Goal: Transaction & Acquisition: Subscribe to service/newsletter

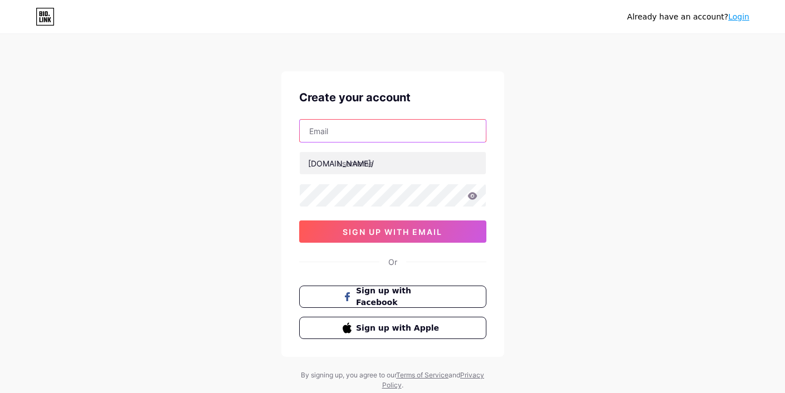
click at [355, 133] on input "text" at bounding box center [393, 131] width 186 height 22
type input "[EMAIL_ADDRESS][DOMAIN_NAME]"
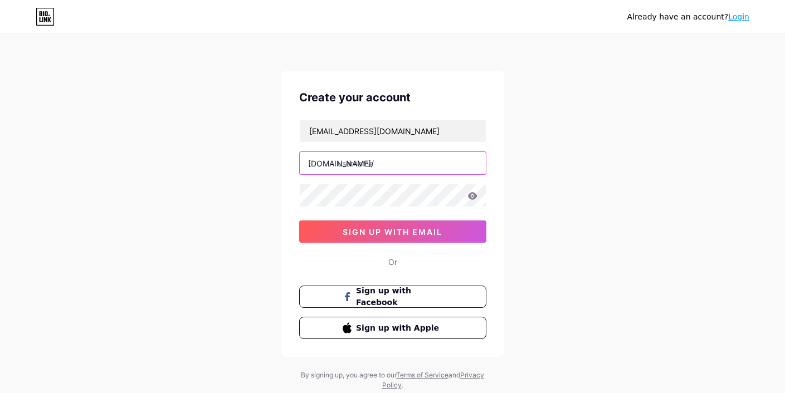
click at [376, 164] on input "text" at bounding box center [393, 163] width 186 height 22
click at [401, 170] on input "text" at bounding box center [393, 163] width 186 height 22
paste input "188betjjcom"
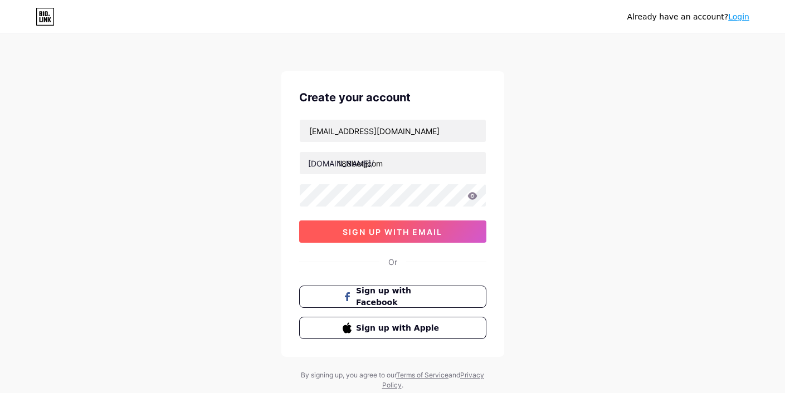
click at [382, 231] on span "sign up with email" at bounding box center [393, 231] width 100 height 9
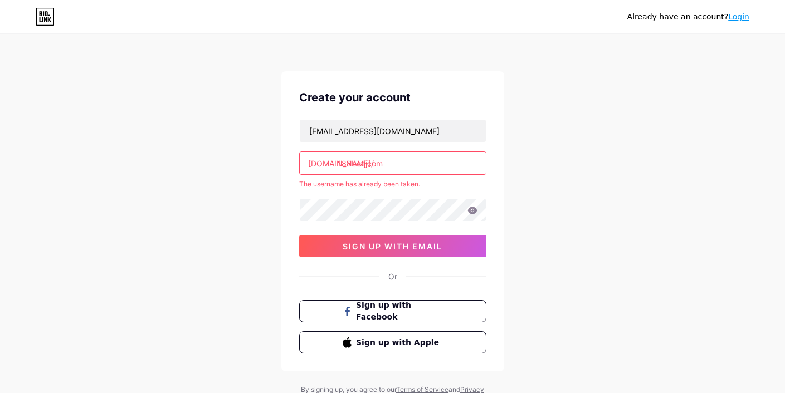
click at [407, 164] on input "188betjjcom" at bounding box center [393, 163] width 186 height 22
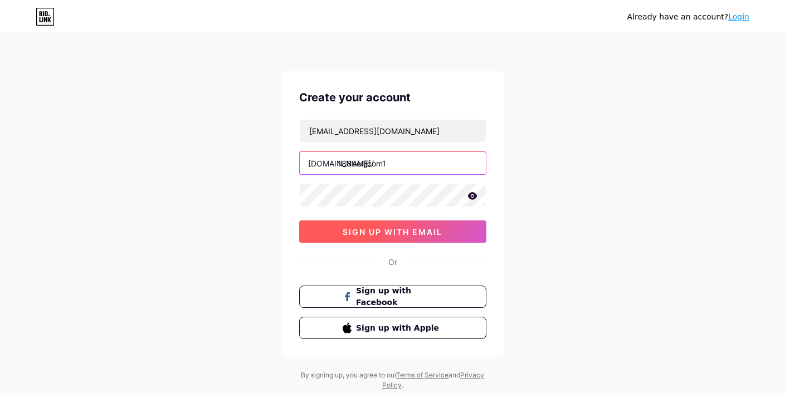
type input "188betjjcom1"
click at [401, 236] on span "sign up with email" at bounding box center [393, 231] width 100 height 9
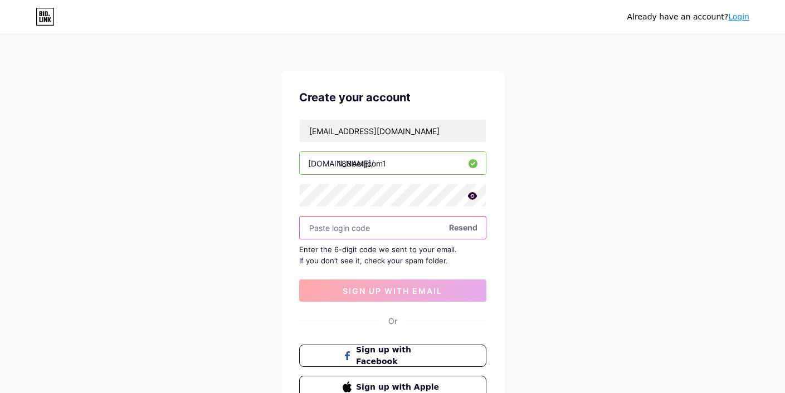
paste input "124591"
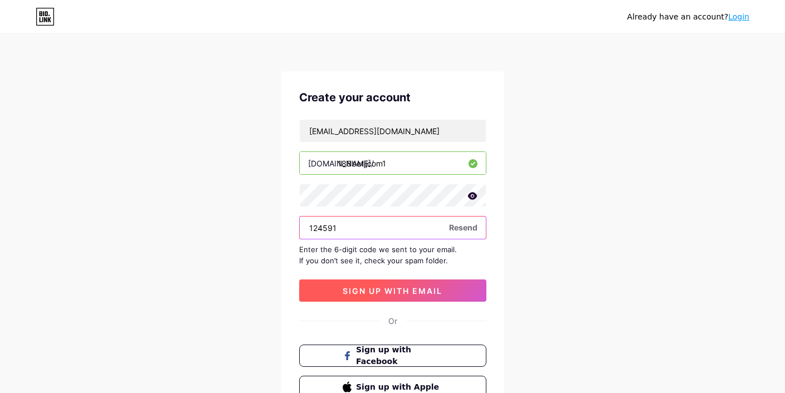
type input "124591"
click at [415, 295] on span "sign up with email" at bounding box center [393, 290] width 100 height 9
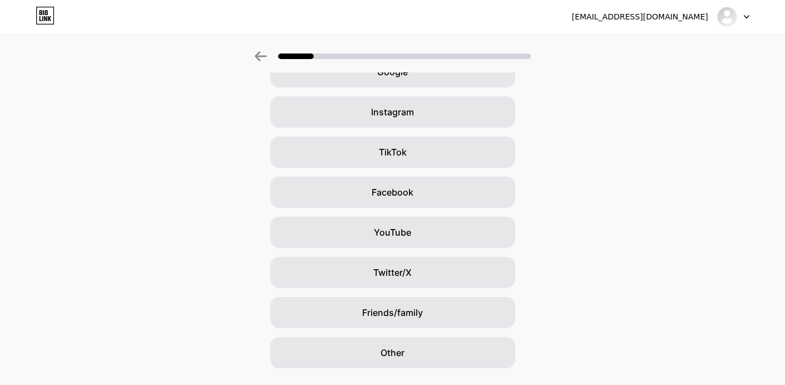
scroll to position [95, 0]
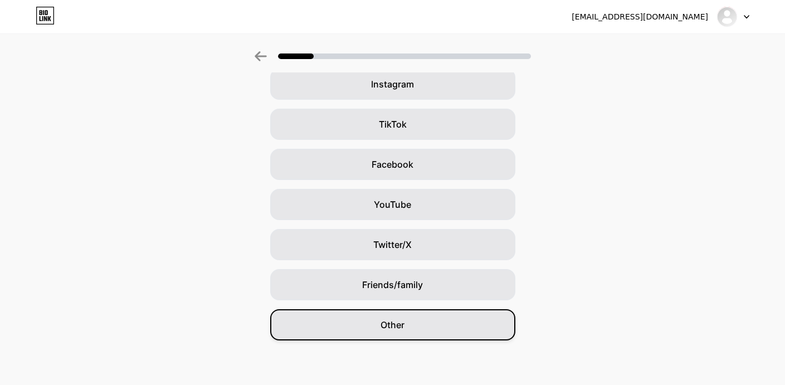
click at [444, 324] on div "Other" at bounding box center [392, 324] width 245 height 31
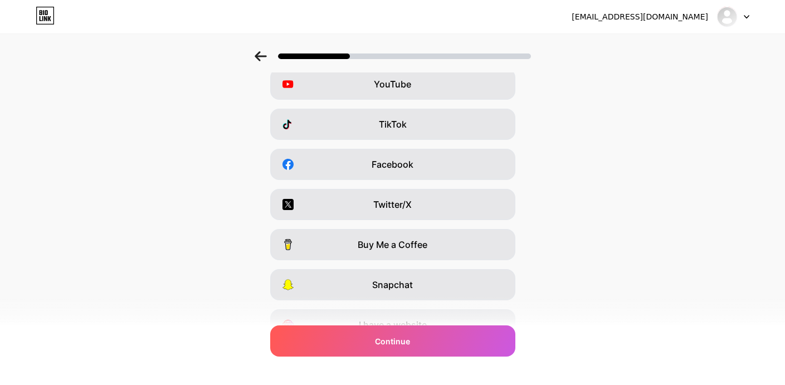
scroll to position [0, 0]
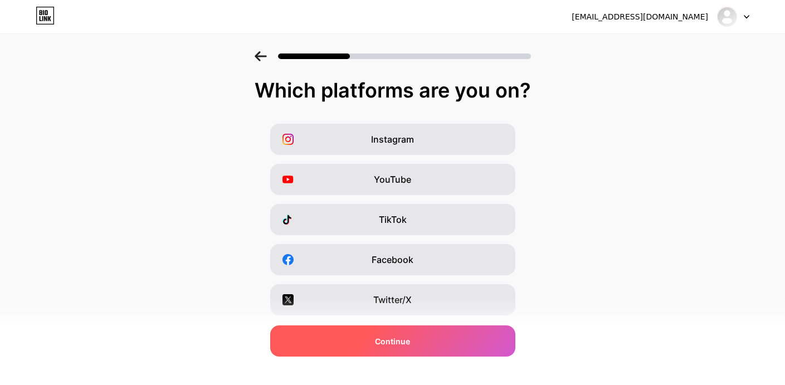
click at [441, 333] on div "Continue" at bounding box center [392, 340] width 245 height 31
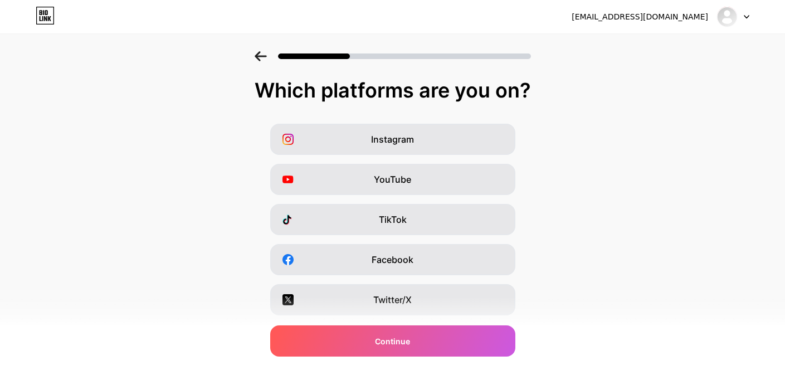
click at [37, 14] on icon at bounding box center [45, 16] width 19 height 18
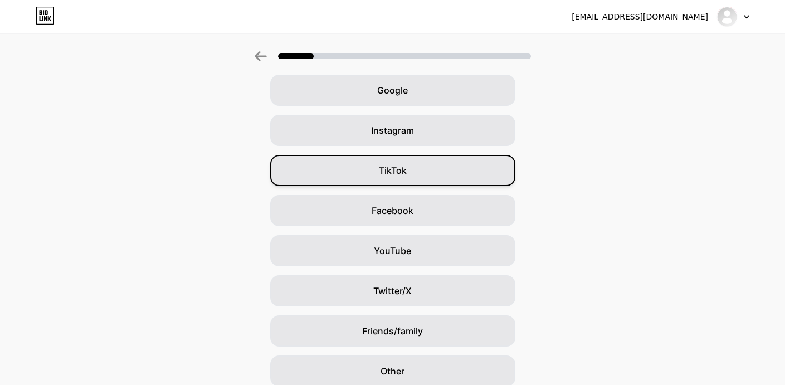
scroll to position [95, 0]
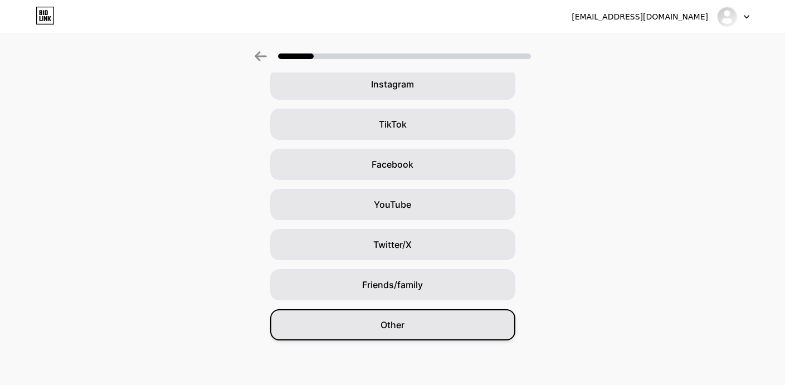
click at [420, 323] on div "Other" at bounding box center [392, 324] width 245 height 31
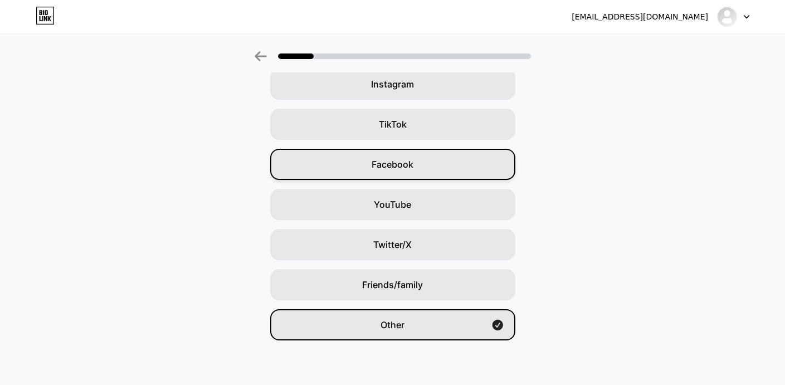
scroll to position [0, 0]
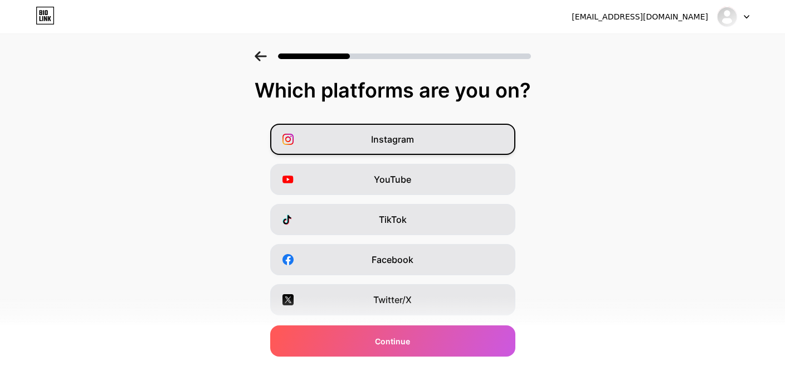
click at [402, 143] on span "Instagram" at bounding box center [392, 139] width 43 height 13
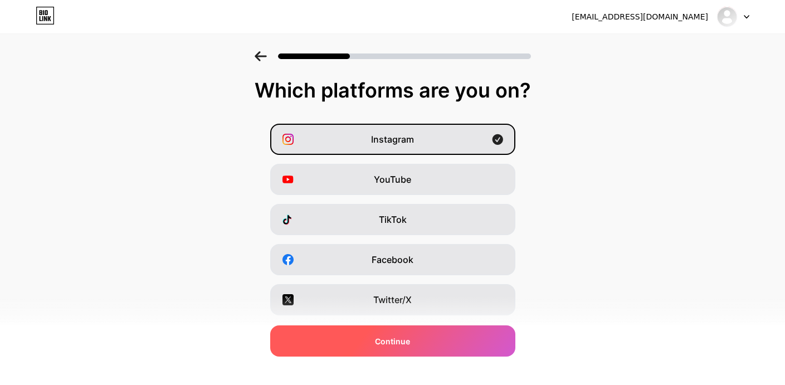
click at [458, 345] on div "Continue" at bounding box center [392, 340] width 245 height 31
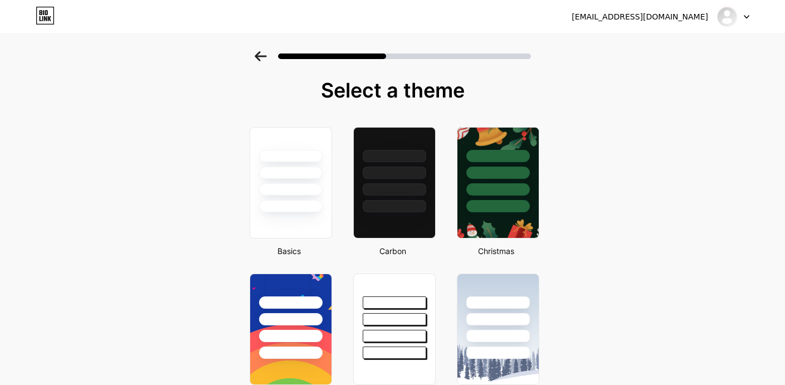
click at [315, 214] on div at bounding box center [291, 182] width 82 height 111
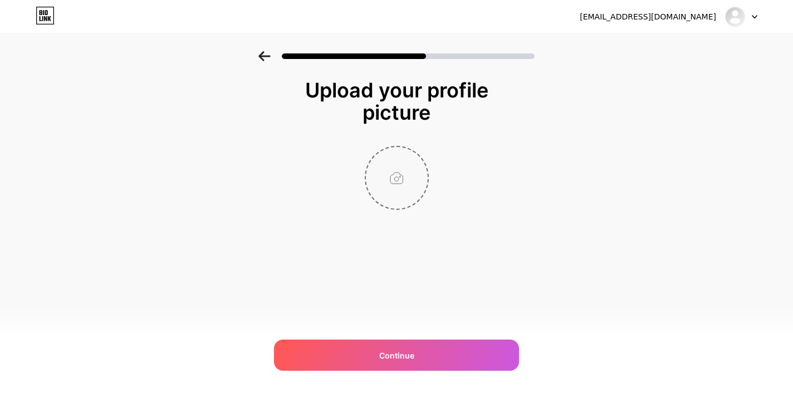
click at [393, 179] on input "file" at bounding box center [397, 178] width 62 height 62
type input "C:\fakepath\logo.jpg"
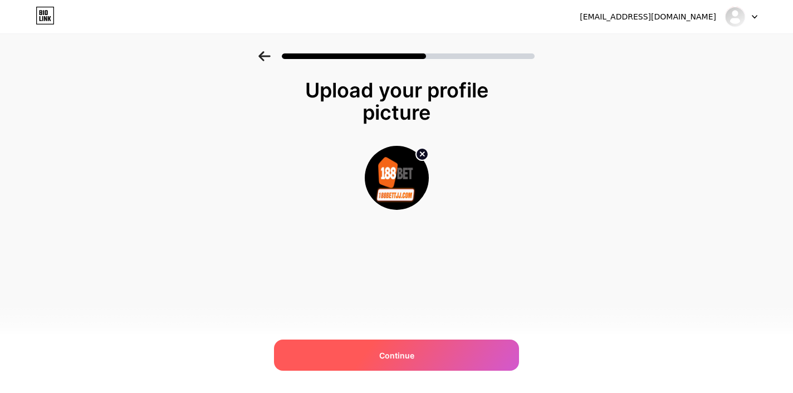
click at [470, 355] on div "Continue" at bounding box center [396, 355] width 245 height 31
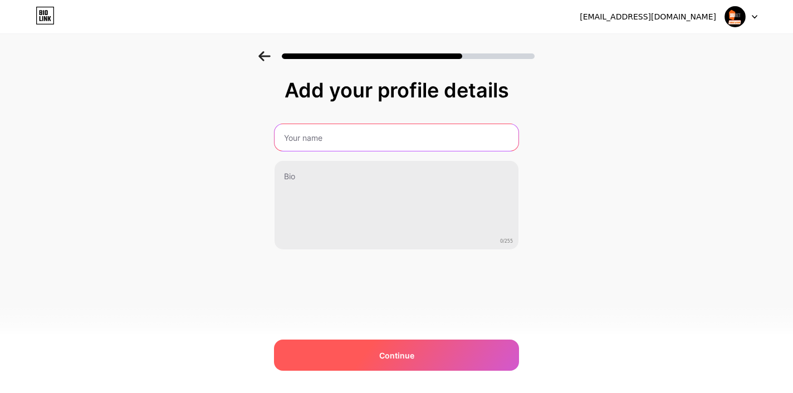
click at [374, 136] on input "text" at bounding box center [397, 137] width 244 height 27
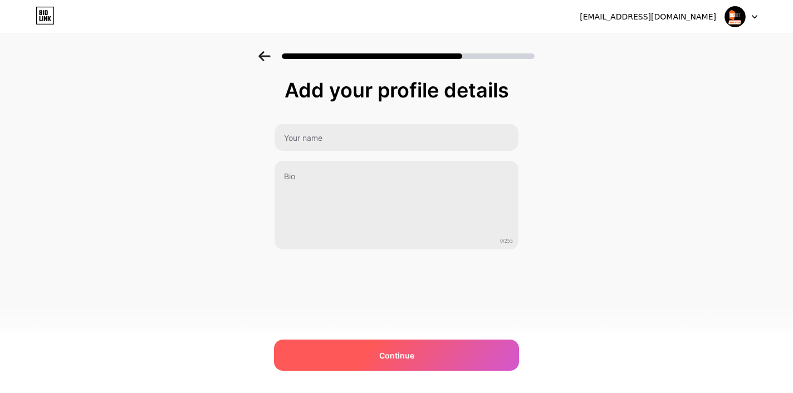
click at [423, 361] on div "Continue" at bounding box center [396, 355] width 245 height 31
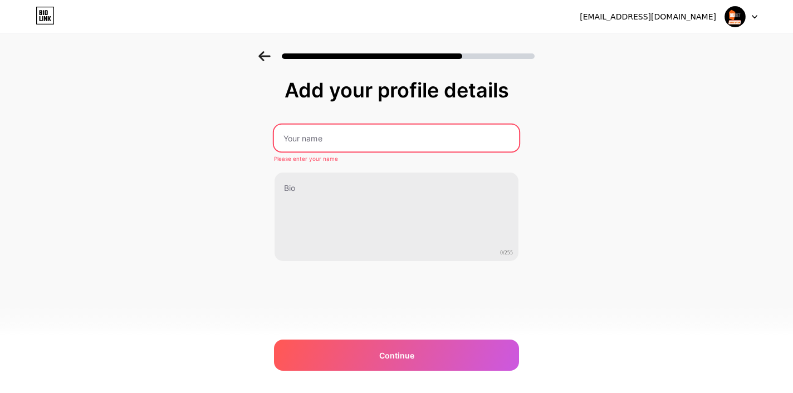
click at [376, 141] on input "text" at bounding box center [396, 138] width 245 height 27
paste input "188betjjcom"
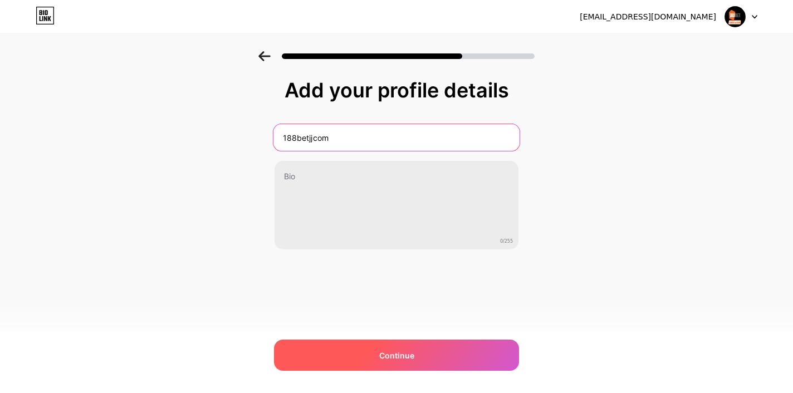
type input "188betjjcom"
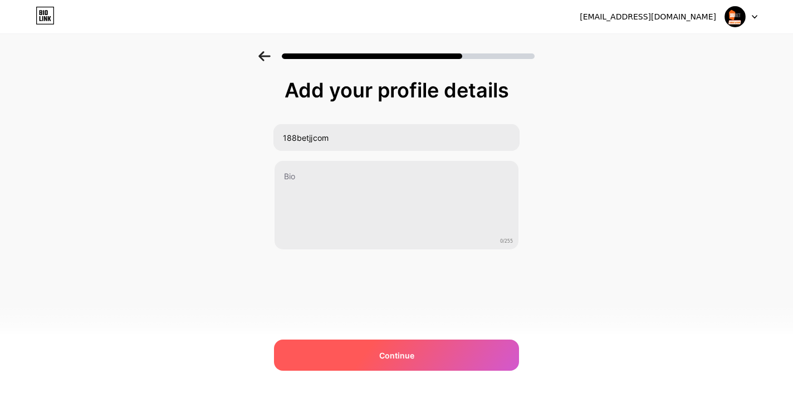
click at [401, 351] on span "Continue" at bounding box center [396, 356] width 35 height 12
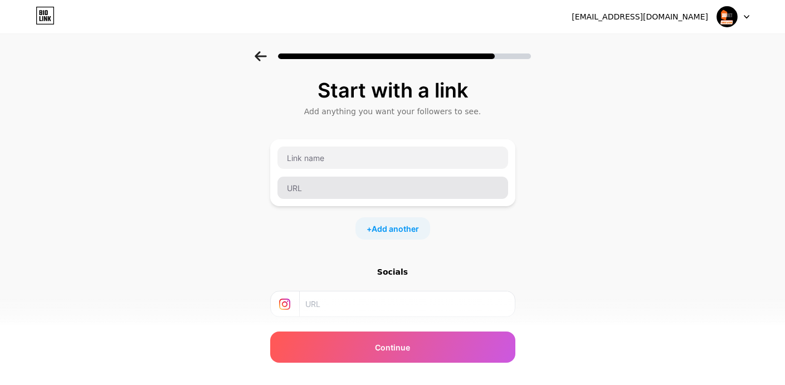
click at [331, 191] on input "text" at bounding box center [392, 188] width 231 height 22
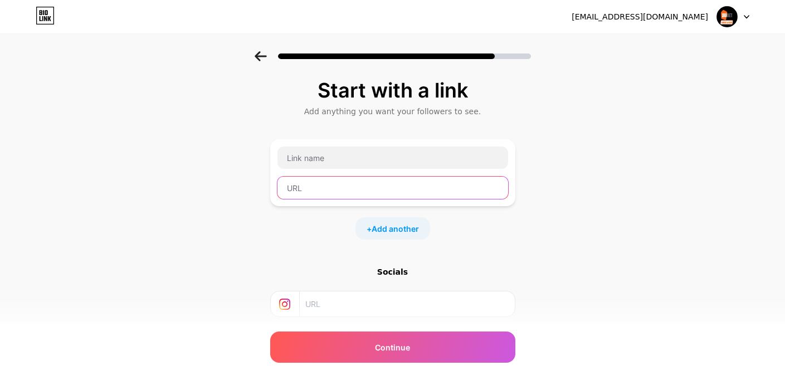
paste input "[URL][DOMAIN_NAME]"
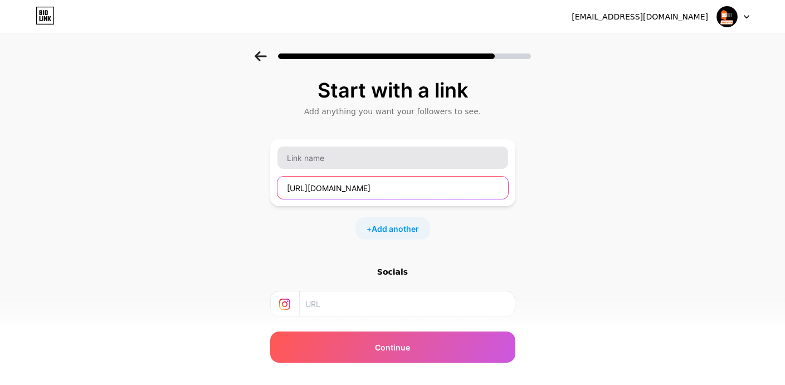
type input "[URL][DOMAIN_NAME]"
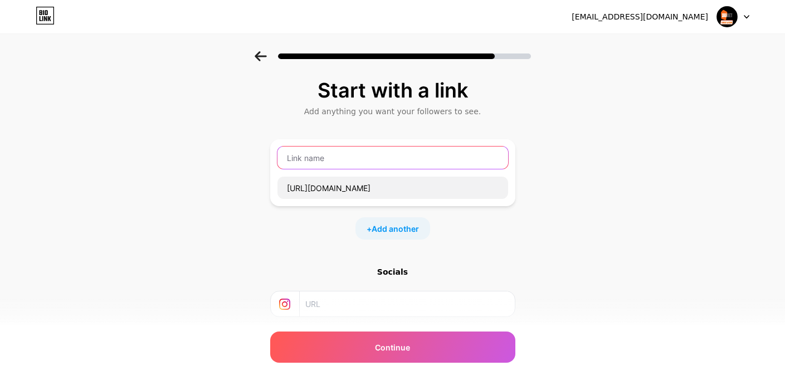
click at [396, 154] on input "text" at bounding box center [392, 158] width 231 height 22
type input "Website"
click at [402, 233] on span "Add another" at bounding box center [395, 229] width 47 height 12
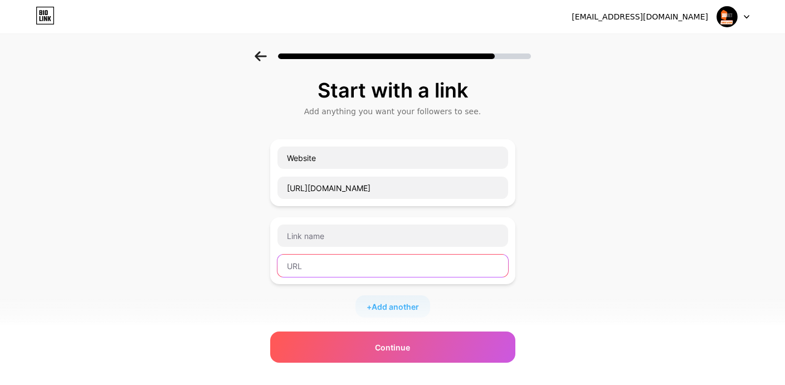
click at [370, 270] on input "text" at bounding box center [392, 266] width 231 height 22
paste input "[URL][DOMAIN_NAME]"
type input "[URL][DOMAIN_NAME]"
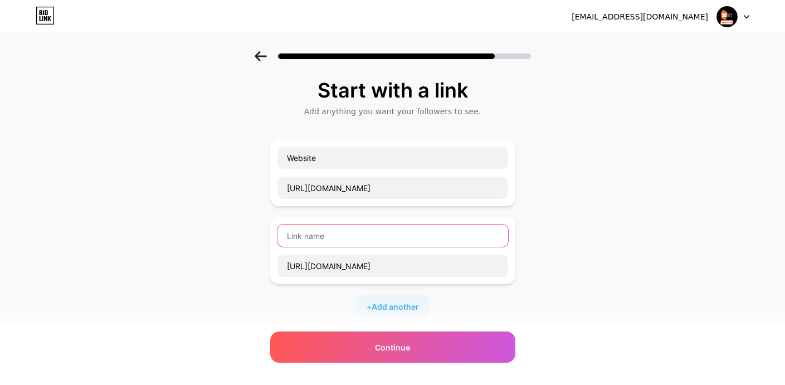
click at [343, 237] on input "text" at bounding box center [392, 236] width 231 height 22
type input "Twitter"
click at [417, 302] on span "Add another" at bounding box center [395, 307] width 47 height 12
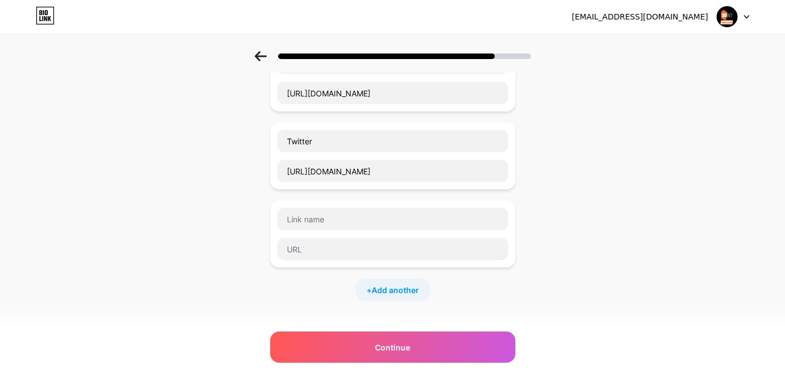
scroll to position [234, 0]
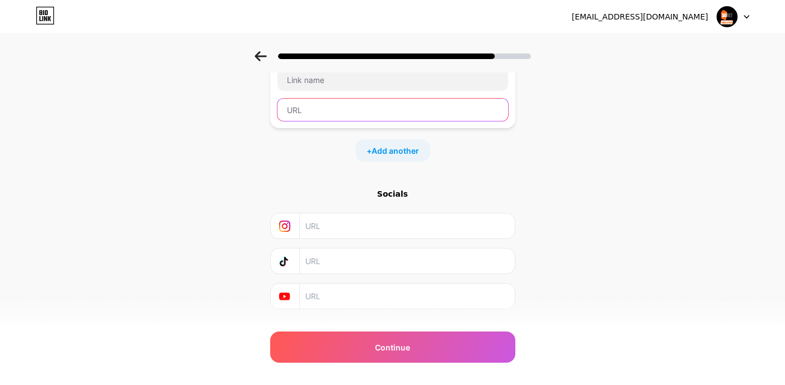
click at [332, 112] on input "text" at bounding box center [392, 110] width 231 height 22
paste input "[URL][DOMAIN_NAME]"
click at [328, 106] on input "[URL][DOMAIN_NAME]" at bounding box center [392, 110] width 231 height 22
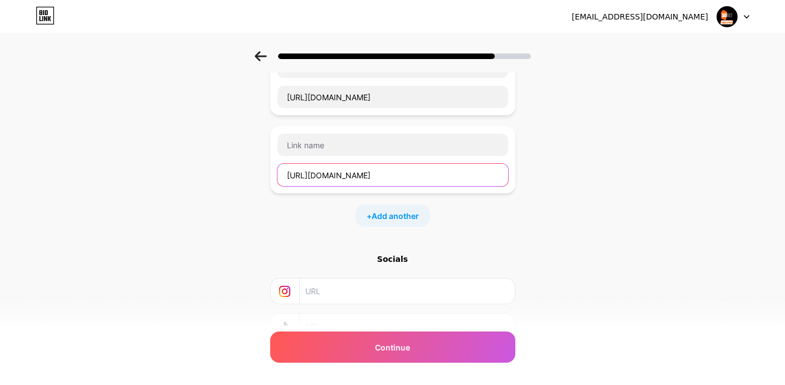
scroll to position [162, 0]
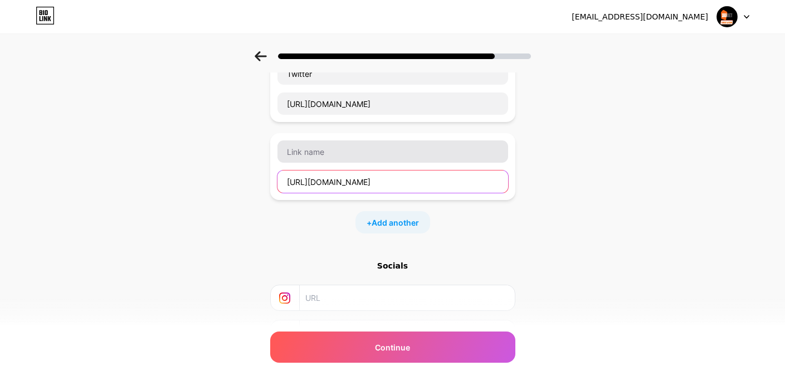
type input "[URL][DOMAIN_NAME]"
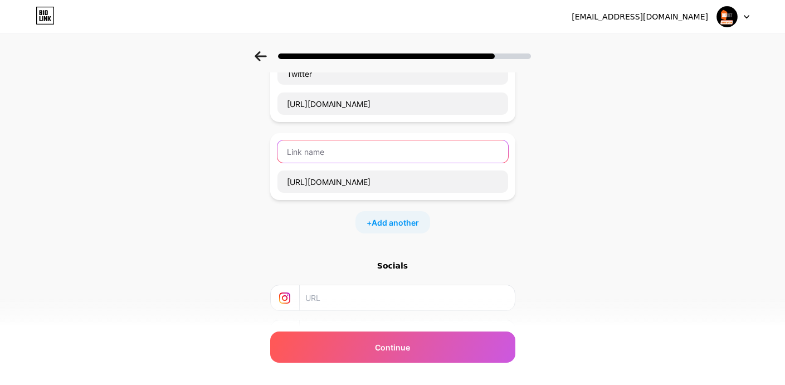
click at [337, 152] on input "text" at bounding box center [392, 151] width 231 height 22
type input "Youtube"
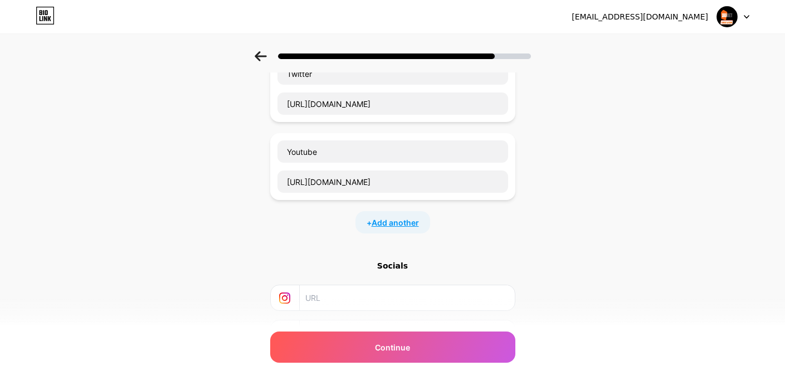
click at [405, 225] on span "Add another" at bounding box center [395, 223] width 47 height 12
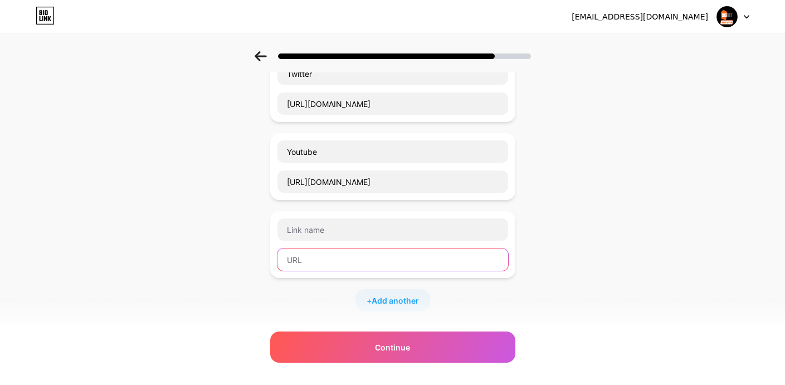
click at [342, 260] on input "text" at bounding box center [392, 259] width 231 height 22
paste input "[URL][DOMAIN_NAME]"
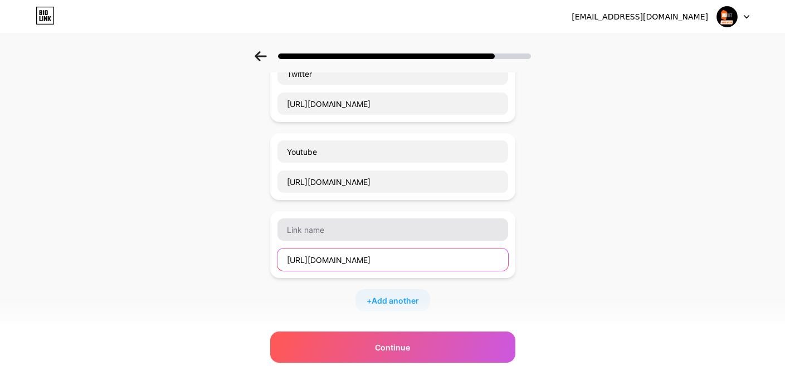
type input "[URL][DOMAIN_NAME]"
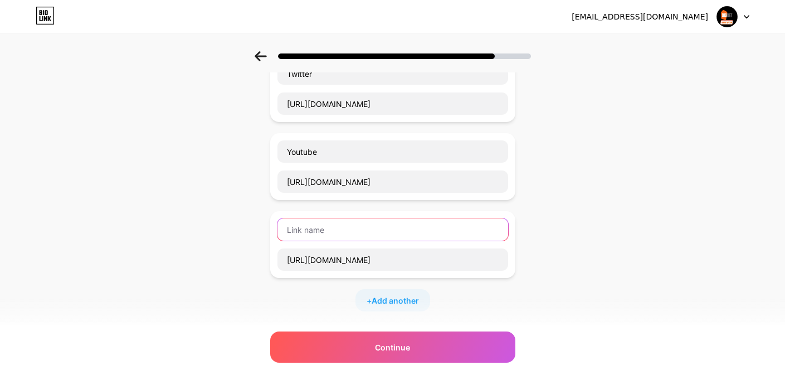
click at [337, 230] on input "text" at bounding box center [392, 229] width 231 height 22
type input "Github"
click at [417, 301] on span "Add another" at bounding box center [395, 301] width 47 height 12
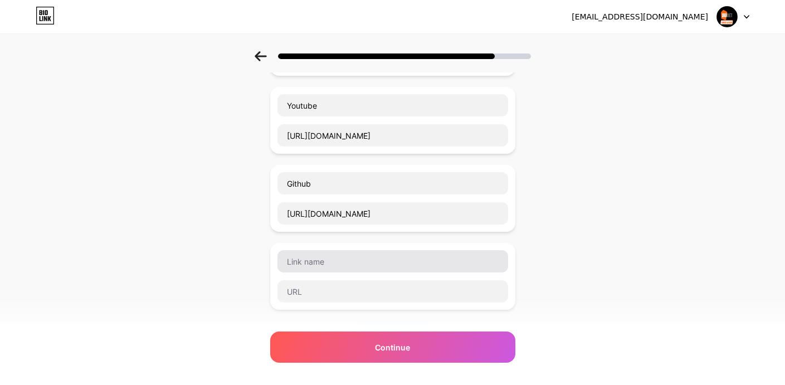
scroll to position [258, 0]
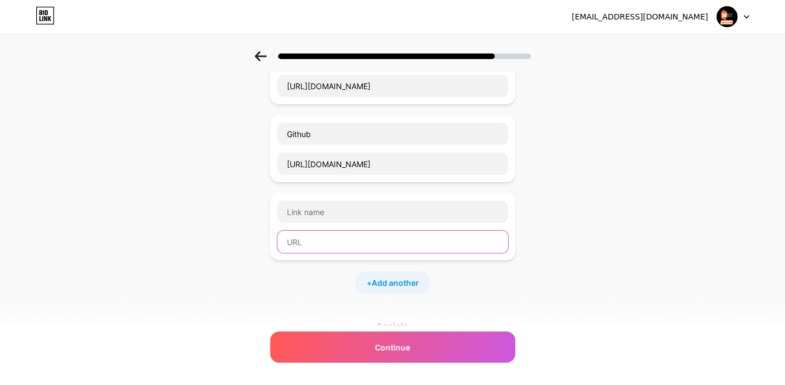
click at [335, 244] on input "text" at bounding box center [392, 242] width 231 height 22
paste input "[URL][DOMAIN_NAME]"
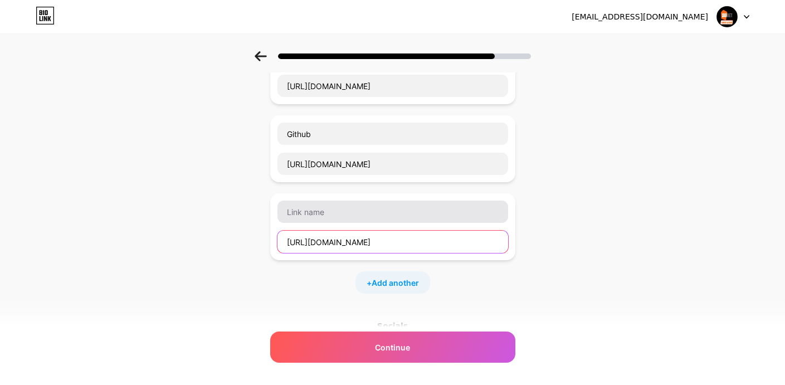
type input "[URL][DOMAIN_NAME]"
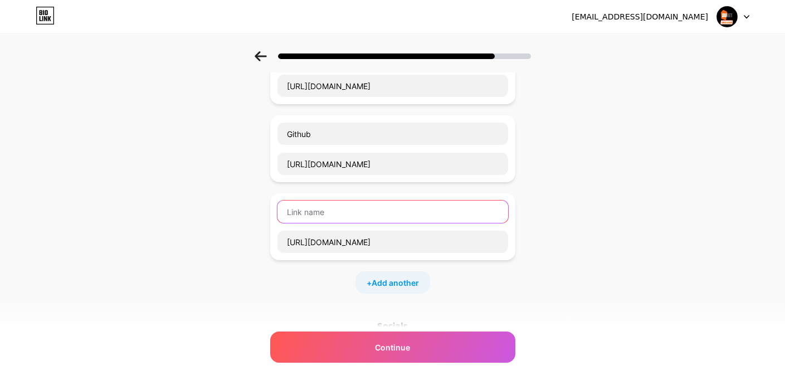
click at [338, 213] on input "text" at bounding box center [392, 212] width 231 height 22
type input "Gitlab"
click at [397, 287] on span "Add another" at bounding box center [395, 283] width 47 height 12
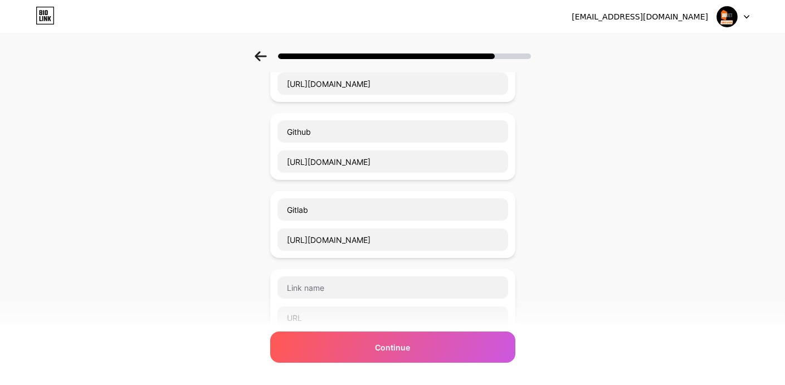
scroll to position [350, 0]
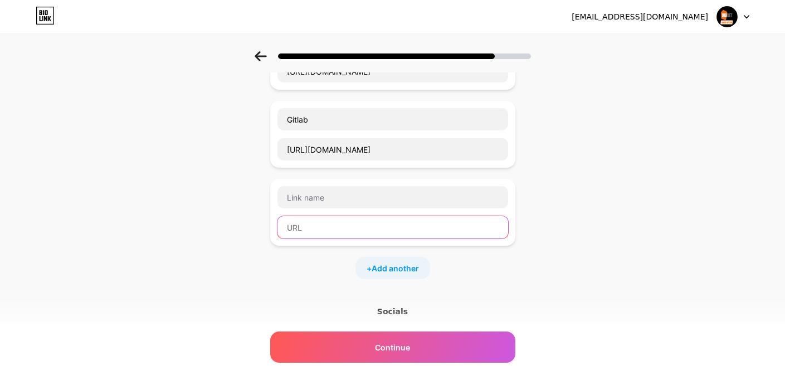
click at [331, 225] on input "text" at bounding box center [392, 227] width 231 height 22
paste input "[URL][DOMAIN_NAME]"
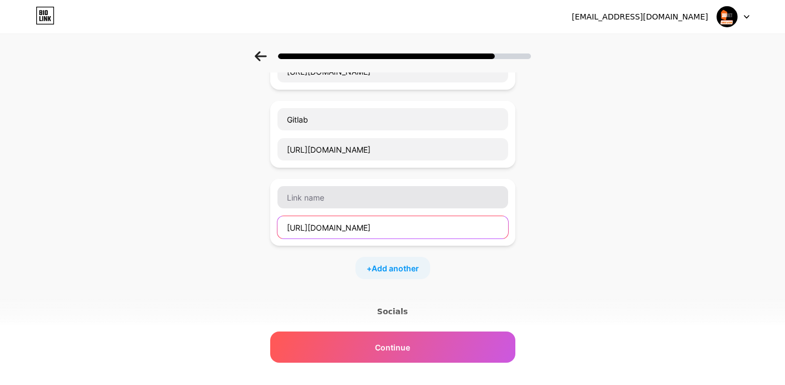
type input "[URL][DOMAIN_NAME]"
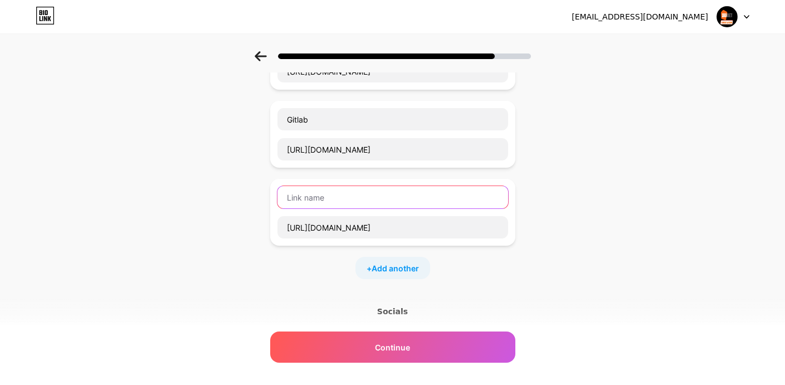
click at [328, 194] on input "text" at bounding box center [392, 197] width 231 height 22
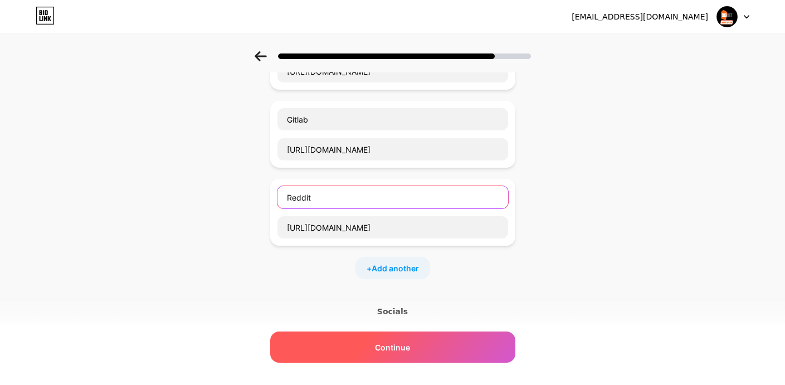
type input "Reddit"
click at [414, 345] on div "Continue" at bounding box center [392, 346] width 245 height 31
click at [451, 345] on div "Continue" at bounding box center [392, 346] width 245 height 31
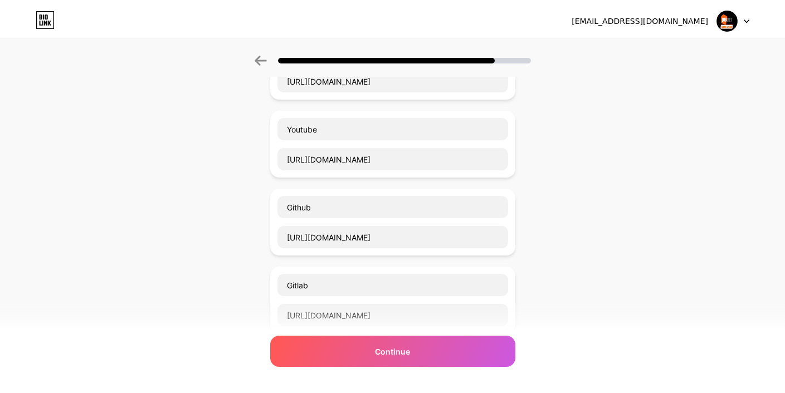
scroll to position [0, 0]
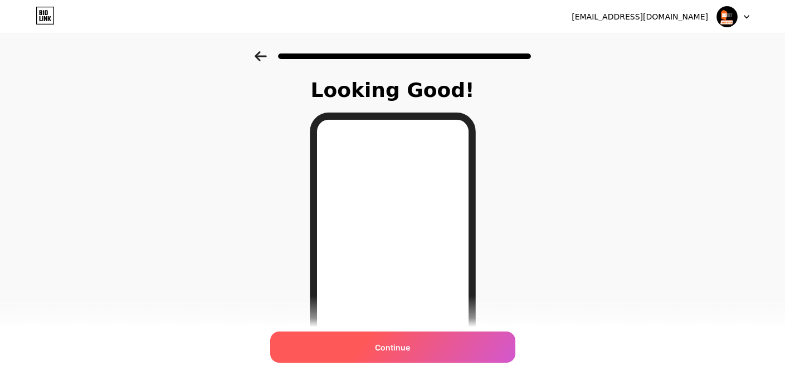
click at [440, 353] on div "Continue" at bounding box center [392, 346] width 245 height 31
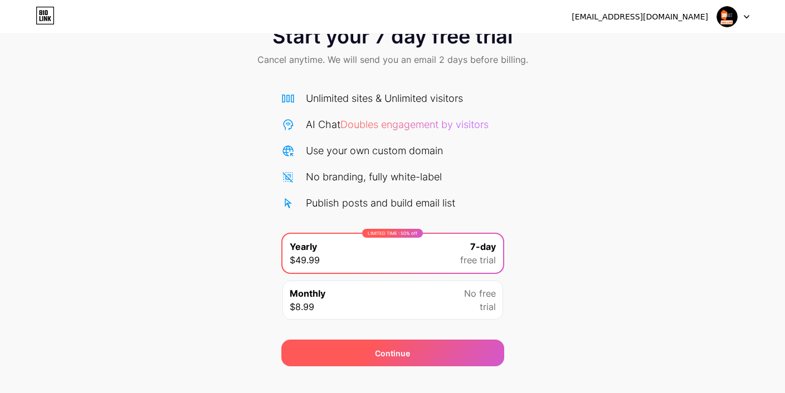
scroll to position [37, 0]
click at [479, 344] on div "Continue" at bounding box center [392, 353] width 223 height 27
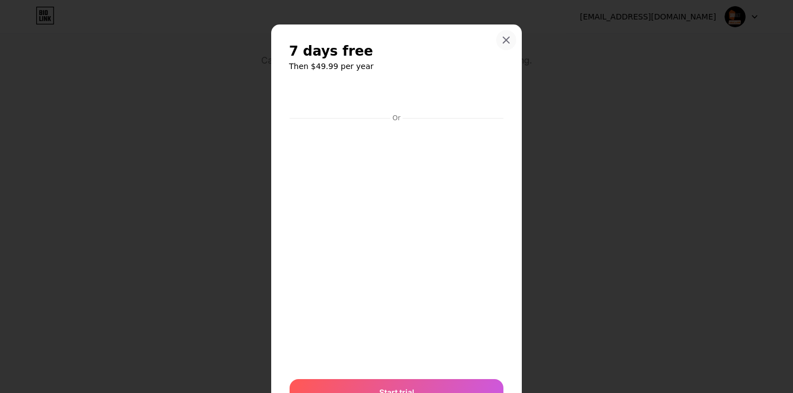
click at [504, 40] on icon at bounding box center [507, 40] width 6 height 6
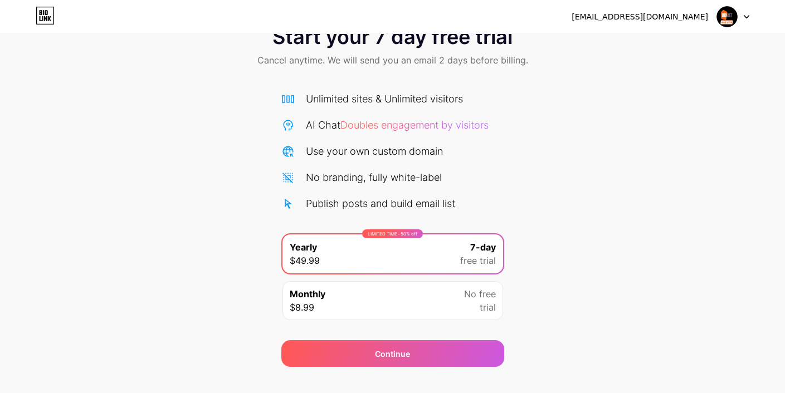
click at [445, 306] on div "Monthly $8.99 No free trial" at bounding box center [392, 300] width 221 height 39
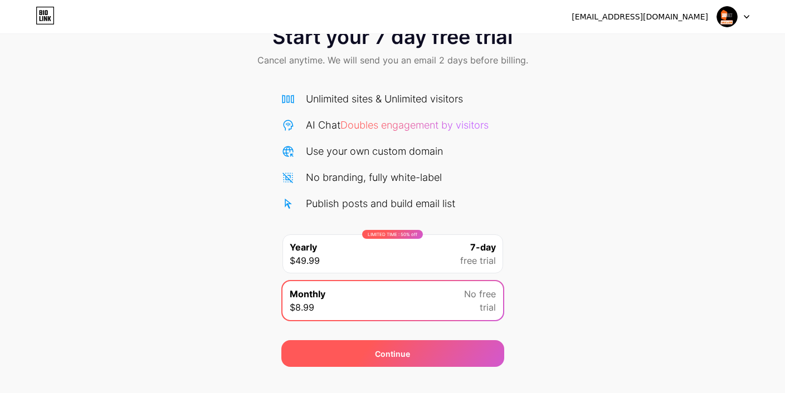
click at [480, 353] on div "Continue" at bounding box center [392, 353] width 223 height 27
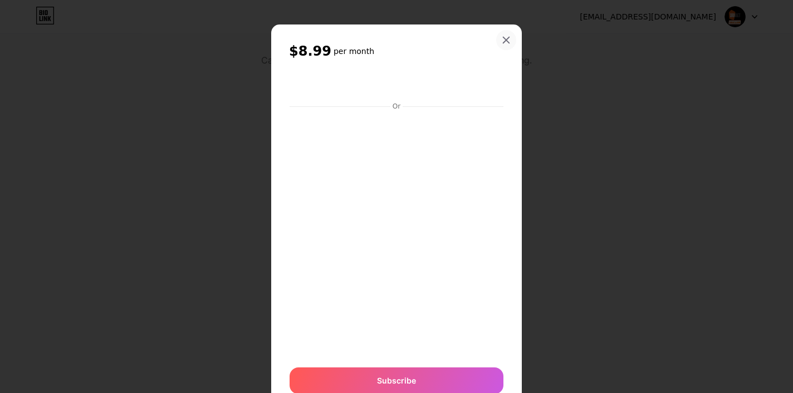
click at [502, 40] on icon at bounding box center [506, 40] width 9 height 9
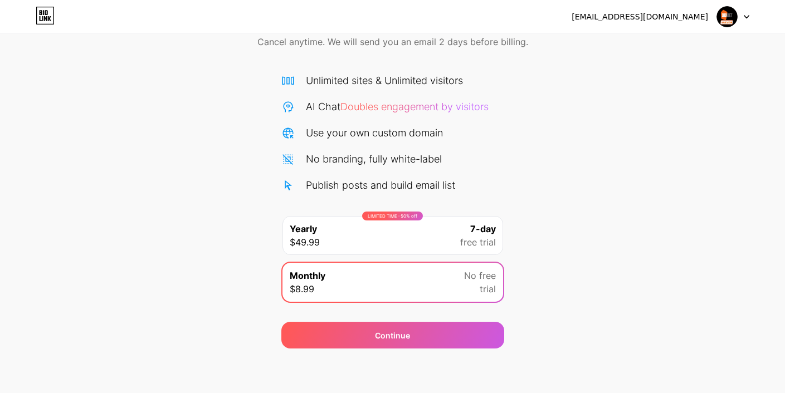
scroll to position [0, 0]
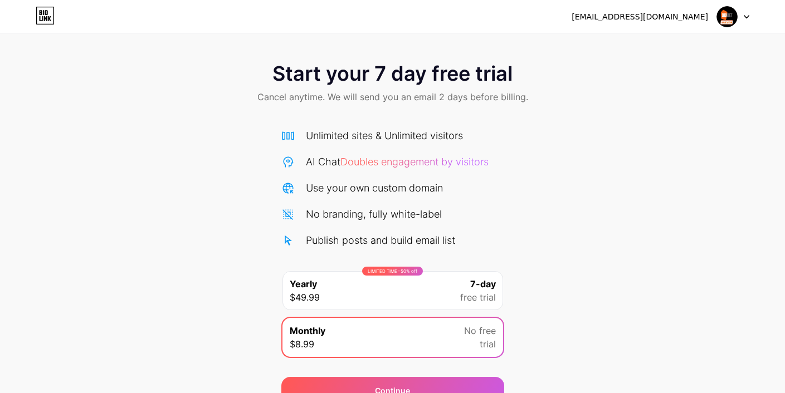
click at [407, 70] on span "Start your 7 day free trial" at bounding box center [392, 73] width 240 height 22
